Goal: Task Accomplishment & Management: Manage account settings

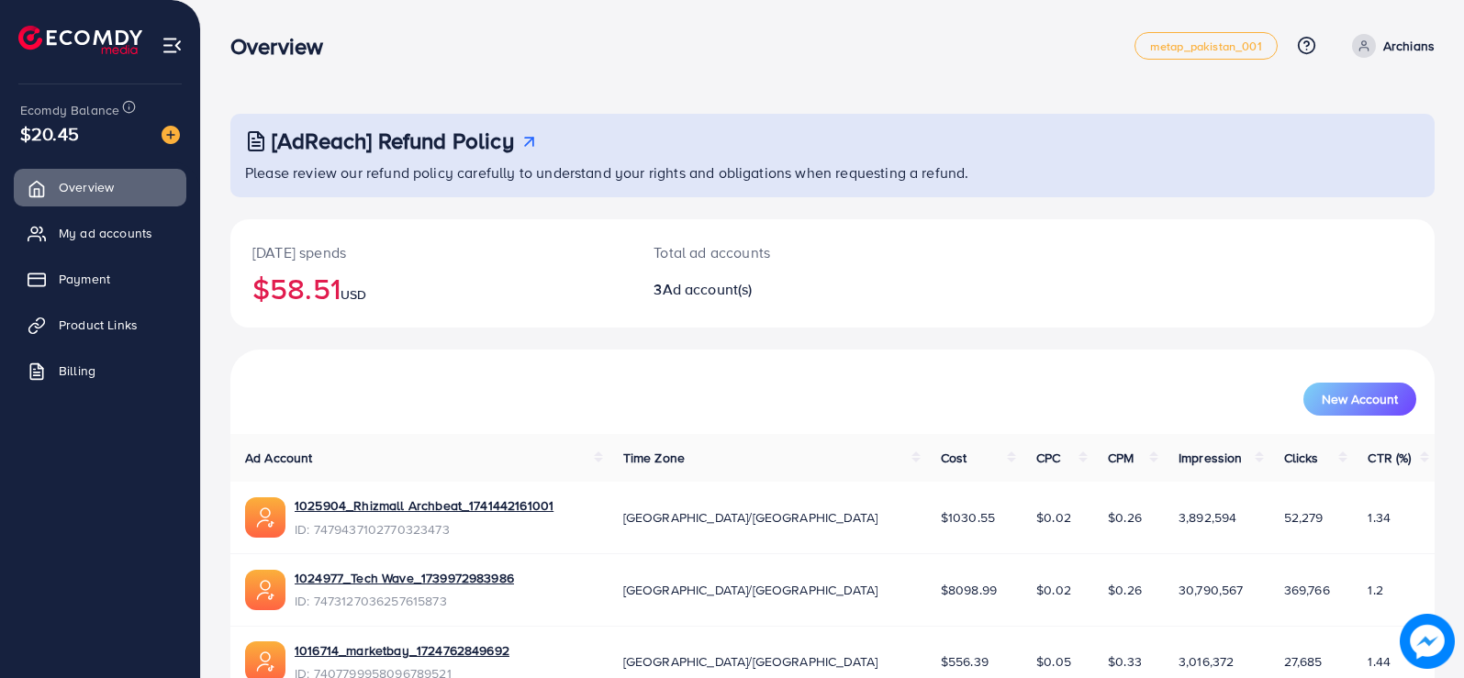
click at [1441, 41] on div "[AdReach] Refund Policy Please review our refund policy carefully to understand…" at bounding box center [832, 388] width 1263 height 777
click at [1425, 43] on p "Archians" at bounding box center [1408, 46] width 51 height 22
click at [1341, 149] on span "Log out" at bounding box center [1325, 151] width 50 height 22
click at [106, 238] on span "My ad accounts" at bounding box center [110, 233] width 94 height 18
